Goal: Information Seeking & Learning: Compare options

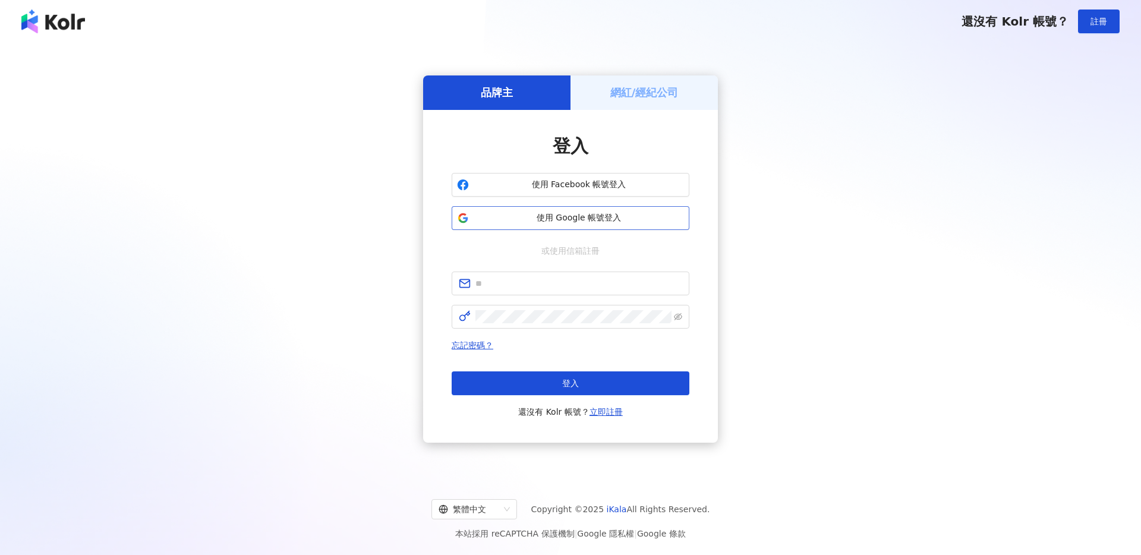
click at [586, 226] on button "使用 Google 帳號登入" at bounding box center [570, 218] width 238 height 24
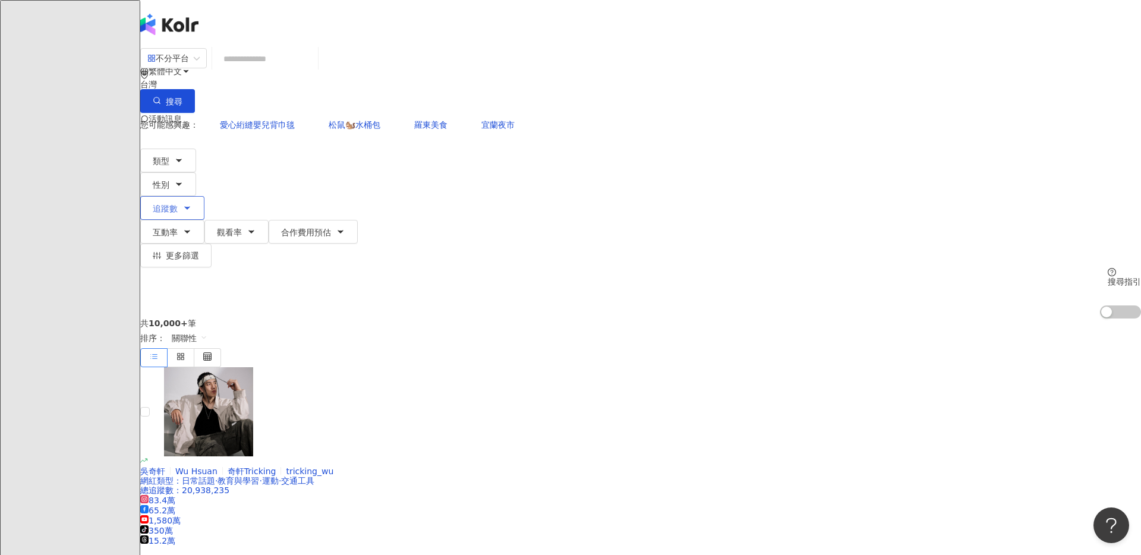
click at [204, 196] on button "追蹤數" at bounding box center [172, 208] width 64 height 24
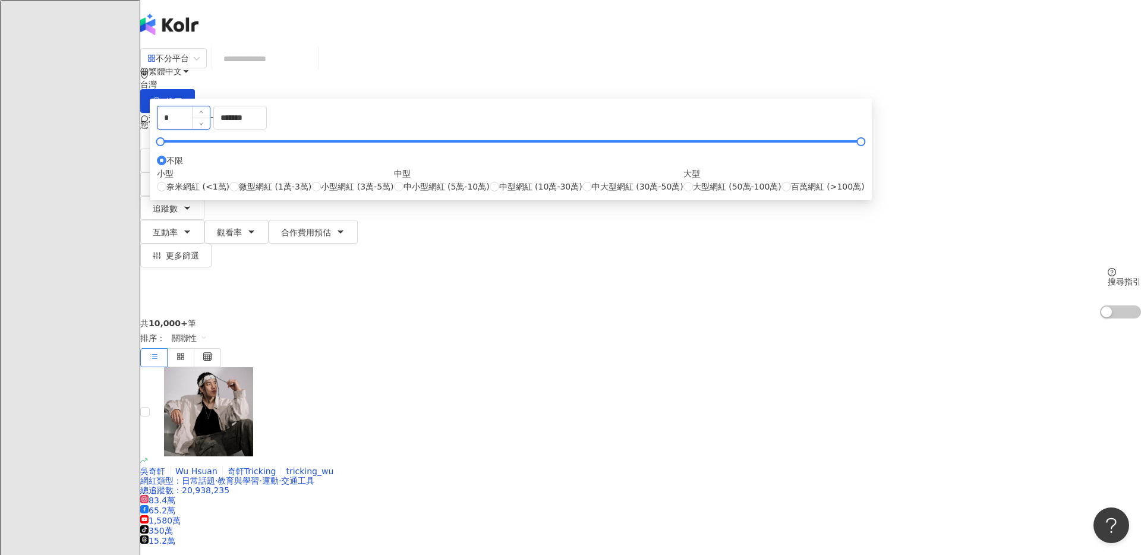
click at [210, 129] on input "*" at bounding box center [183, 117] width 52 height 23
type input "*"
type input "*****"
click at [339, 318] on div "共 10,000+ 筆 排序： 關聯性" at bounding box center [640, 342] width 1000 height 49
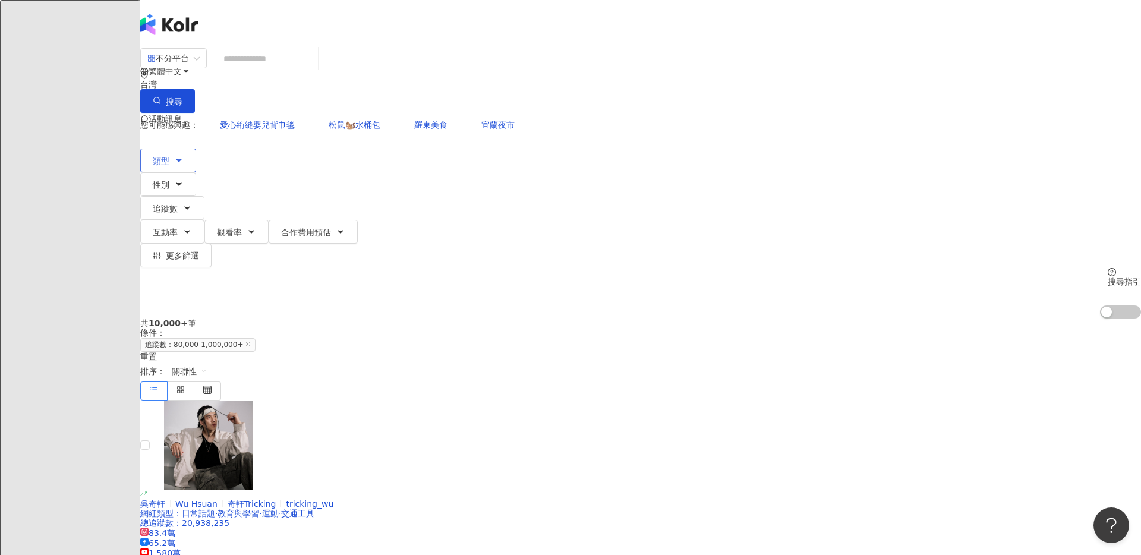
click at [196, 149] on button "類型" at bounding box center [168, 161] width 56 height 24
click at [200, 57] on input "search" at bounding box center [173, 58] width 52 height 19
click at [325, 126] on div "Instagram" at bounding box center [321, 122] width 59 height 13
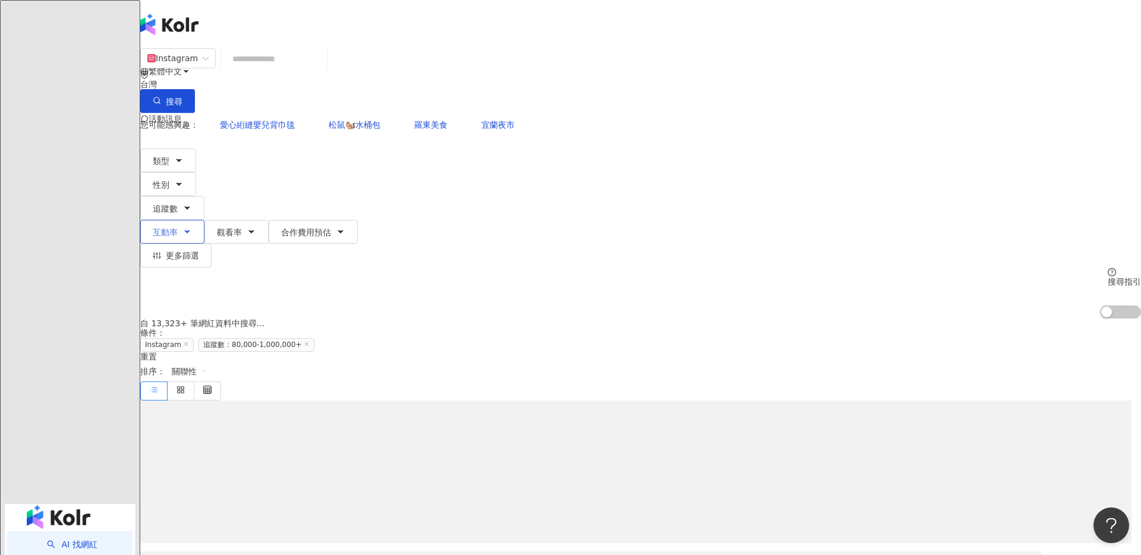
click at [178, 228] on span "互動率" at bounding box center [165, 233] width 25 height 10
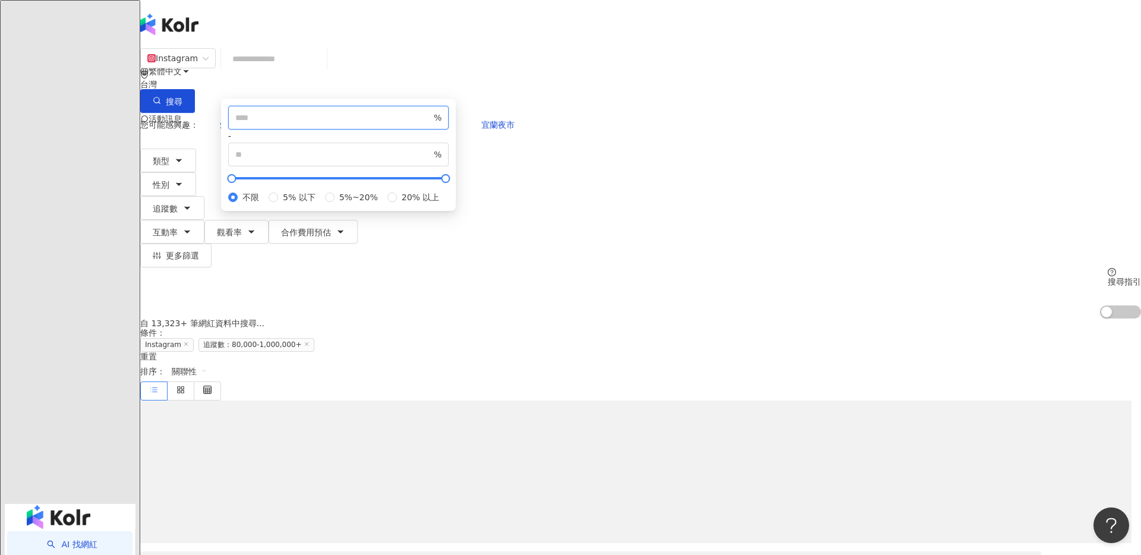
click at [431, 124] on input "number" at bounding box center [333, 117] width 196 height 13
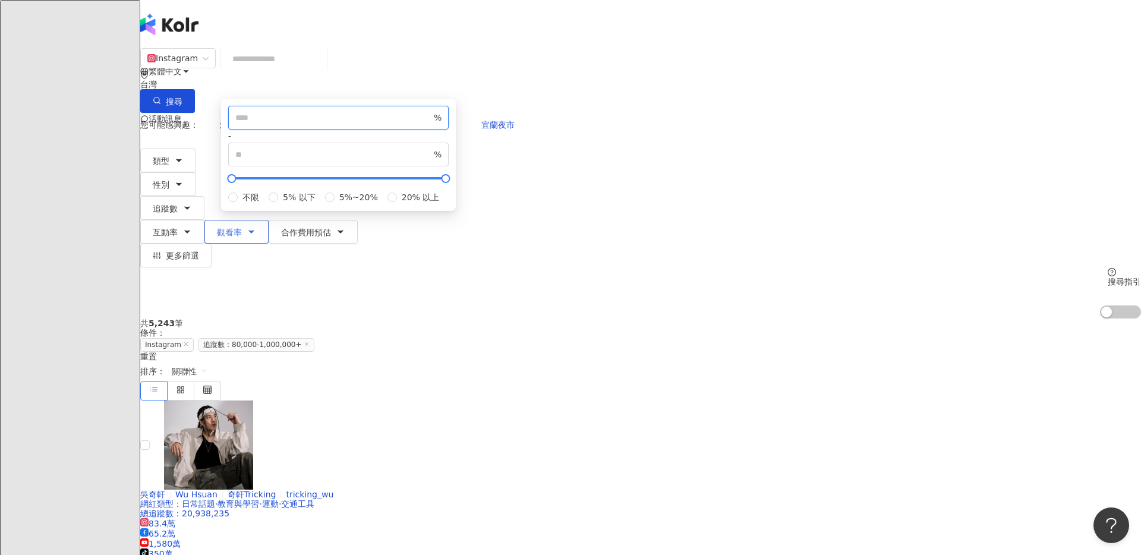
type input "*"
click at [268, 220] on button "觀看率" at bounding box center [236, 232] width 64 height 24
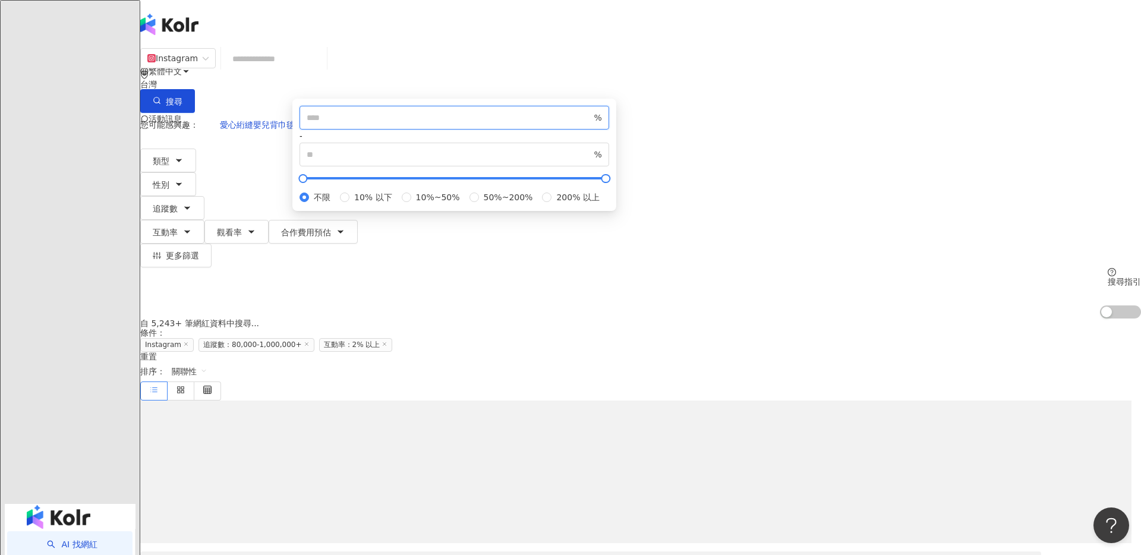
click at [592, 124] on input "number" at bounding box center [449, 117] width 285 height 13
type input "**"
click at [472, 318] on div "自 5,243+ 筆網紅資料中搜尋... 條件 ： Instagram 追蹤數：80,000-1,000,000+ 互動率：2% 以上 重置 排序： 關聯性" at bounding box center [640, 358] width 1000 height 81
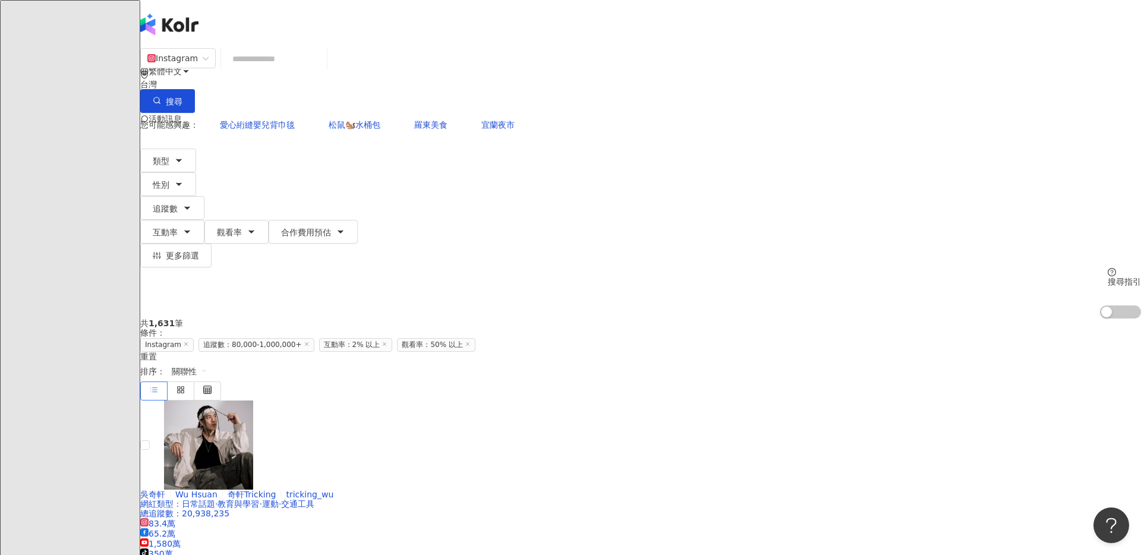
click at [322, 70] on input "search" at bounding box center [274, 59] width 96 height 23
type input "*"
click at [322, 70] on input "search" at bounding box center [274, 59] width 96 height 23
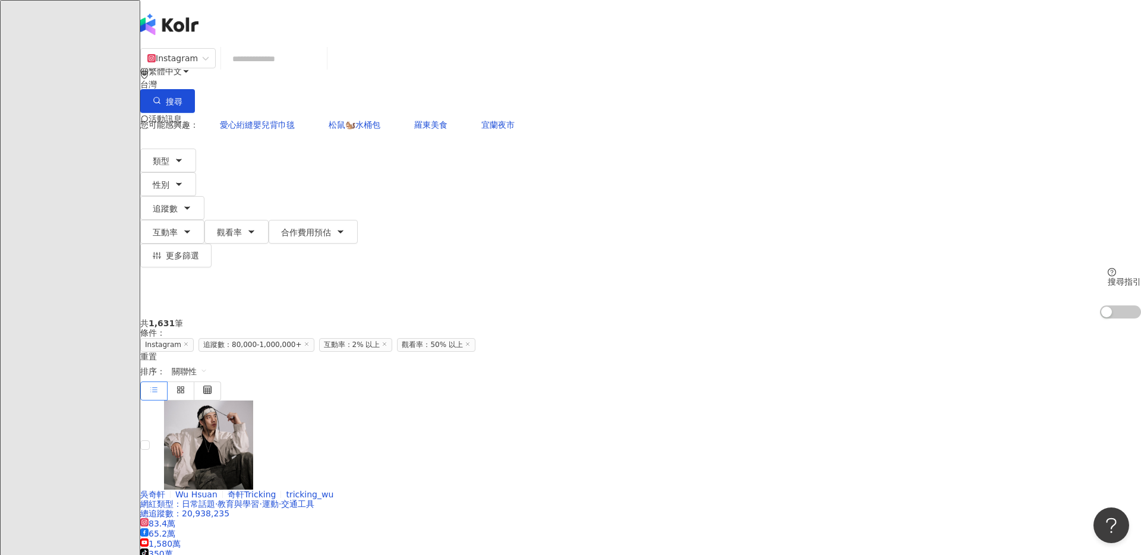
click at [815, 133] on div "您可能感興趣： 愛心絎縫嬰兒背巾毯 松鼠🐿️水桶包 羅東美食 宜蘭夜市 類型 性別 追蹤數 互動率 觀看率 合作費用預估 更多篩選 ***** - *****…" at bounding box center [640, 216] width 1000 height 206
